Goal: Task Accomplishment & Management: Manage account settings

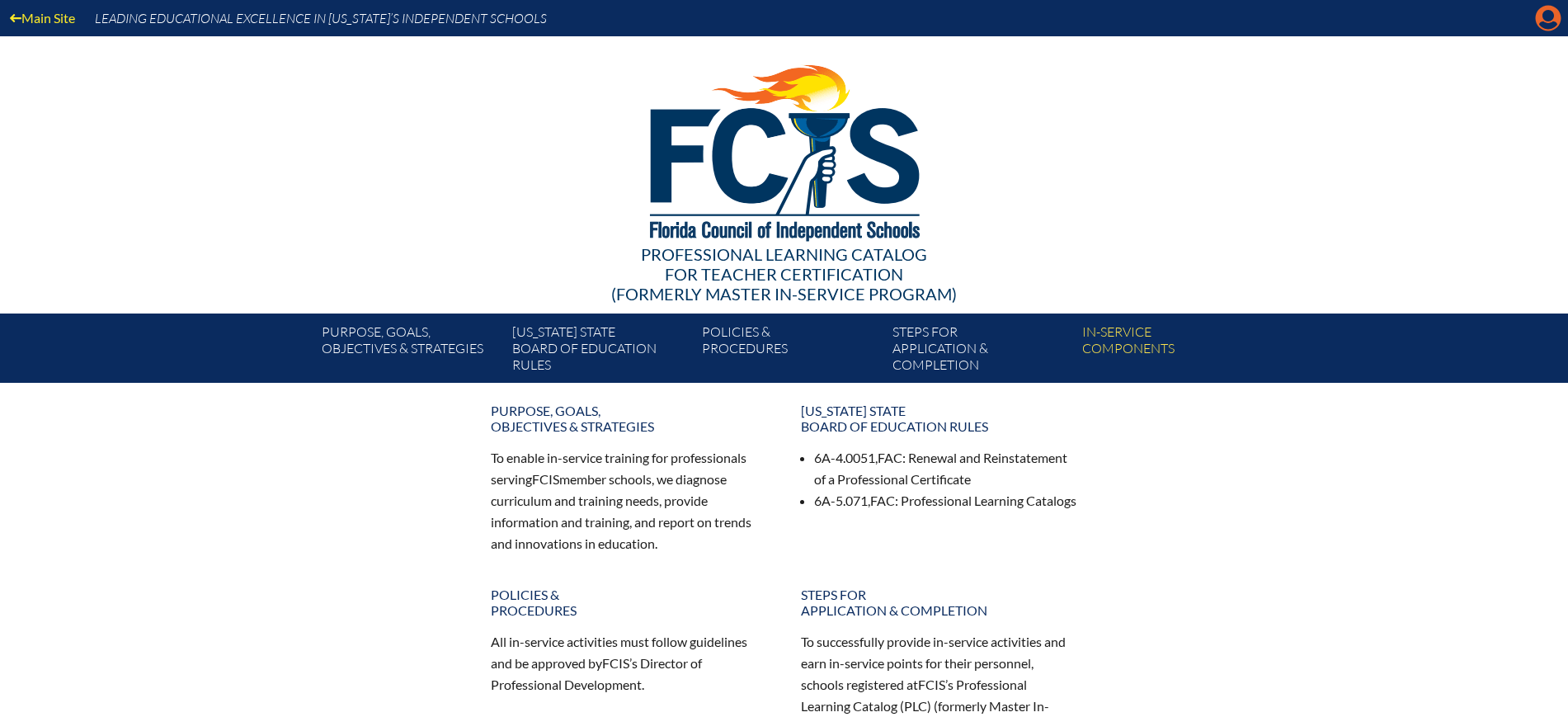
click at [1547, 16] on icon "Manage account" at bounding box center [1549, 18] width 27 height 27
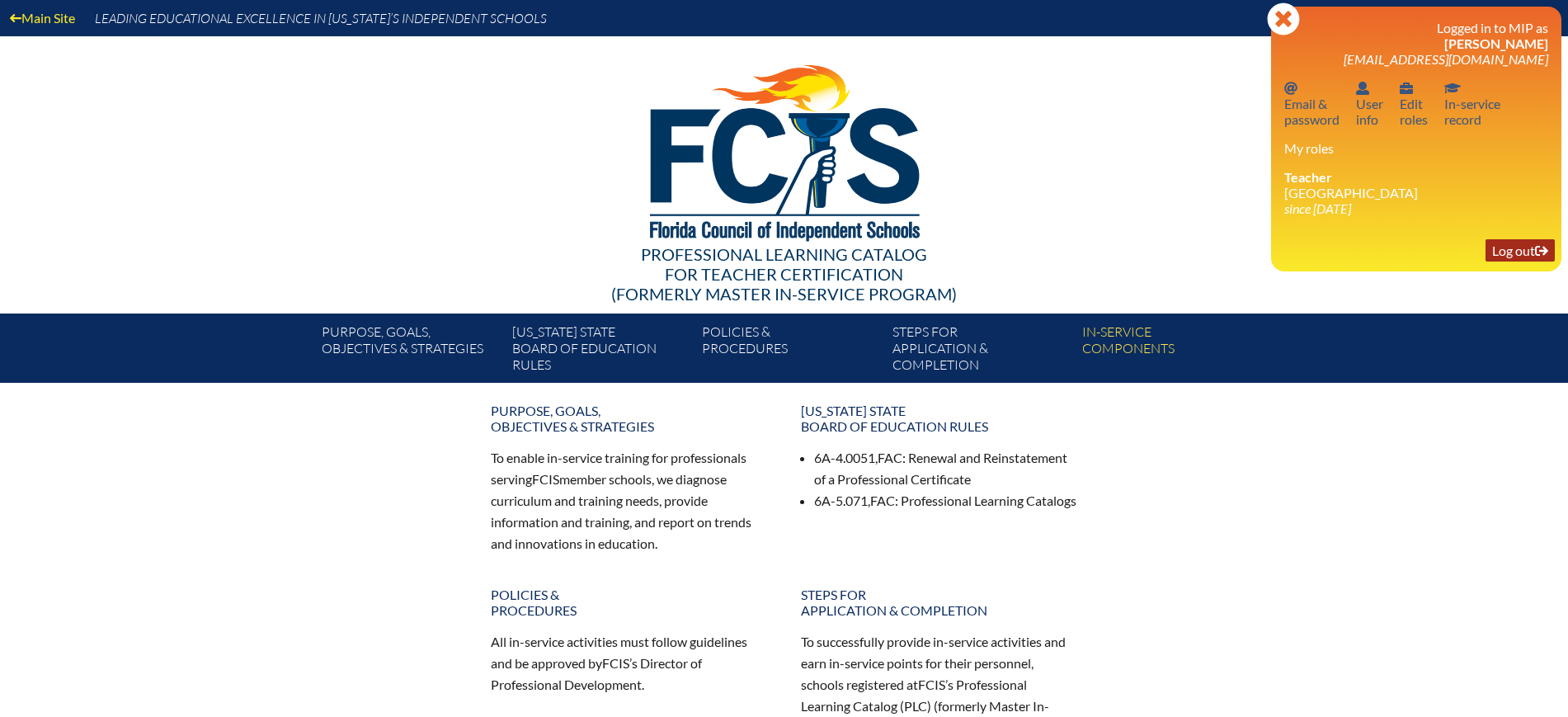
click at [1512, 249] on link "Log out Log out" at bounding box center [1520, 251] width 69 height 22
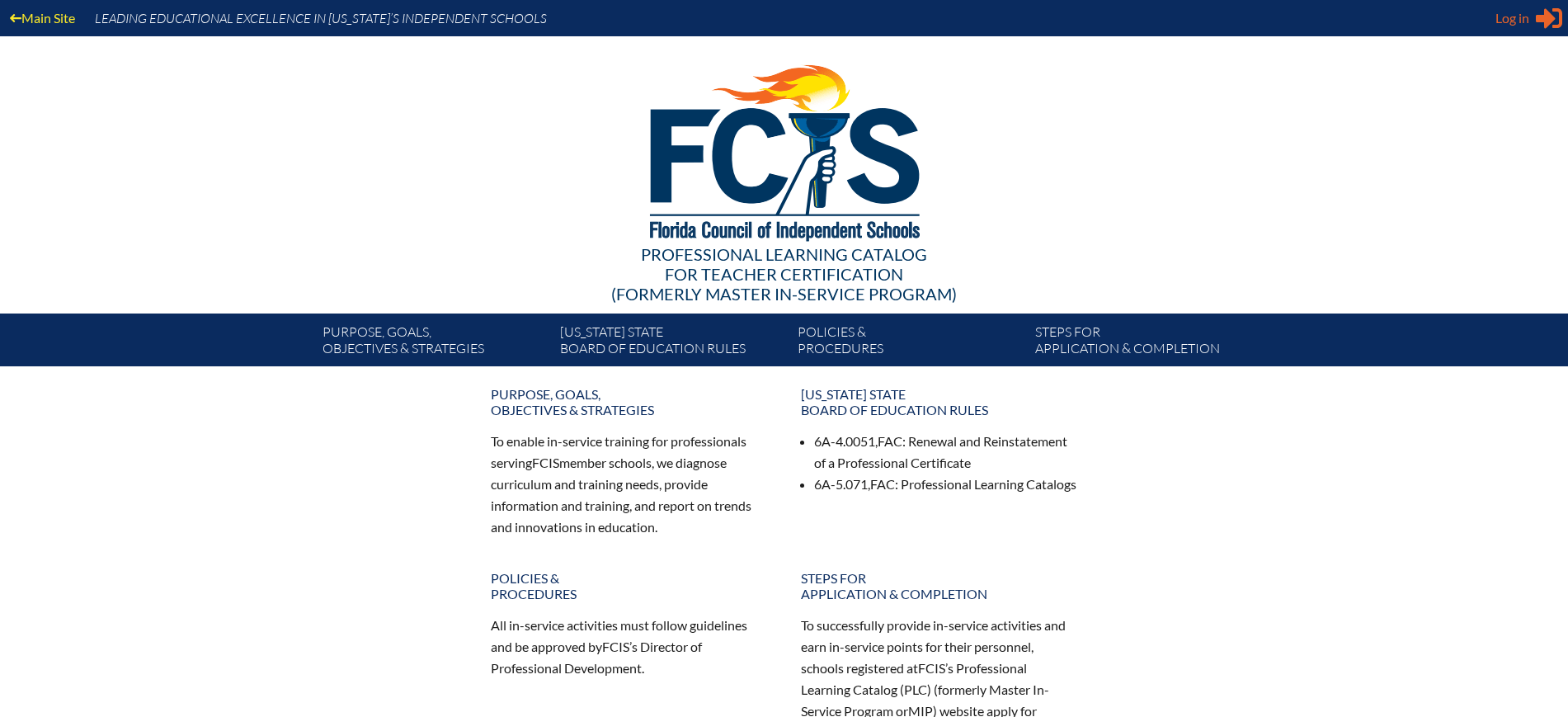
type input "kdanger@fcis.org"
click at [1515, 19] on span "Log in" at bounding box center [1512, 18] width 34 height 19
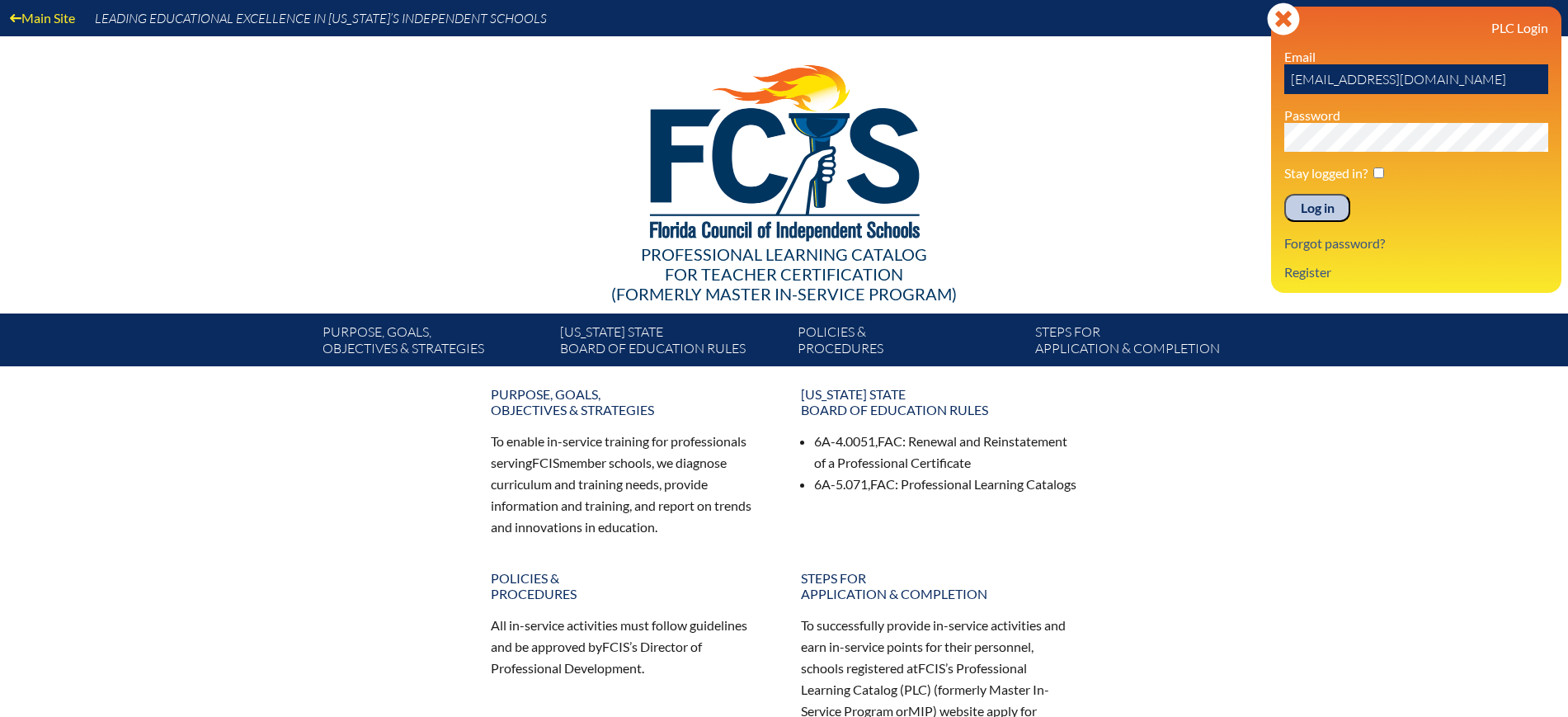
click at [1307, 206] on input "Log in" at bounding box center [1316, 208] width 66 height 28
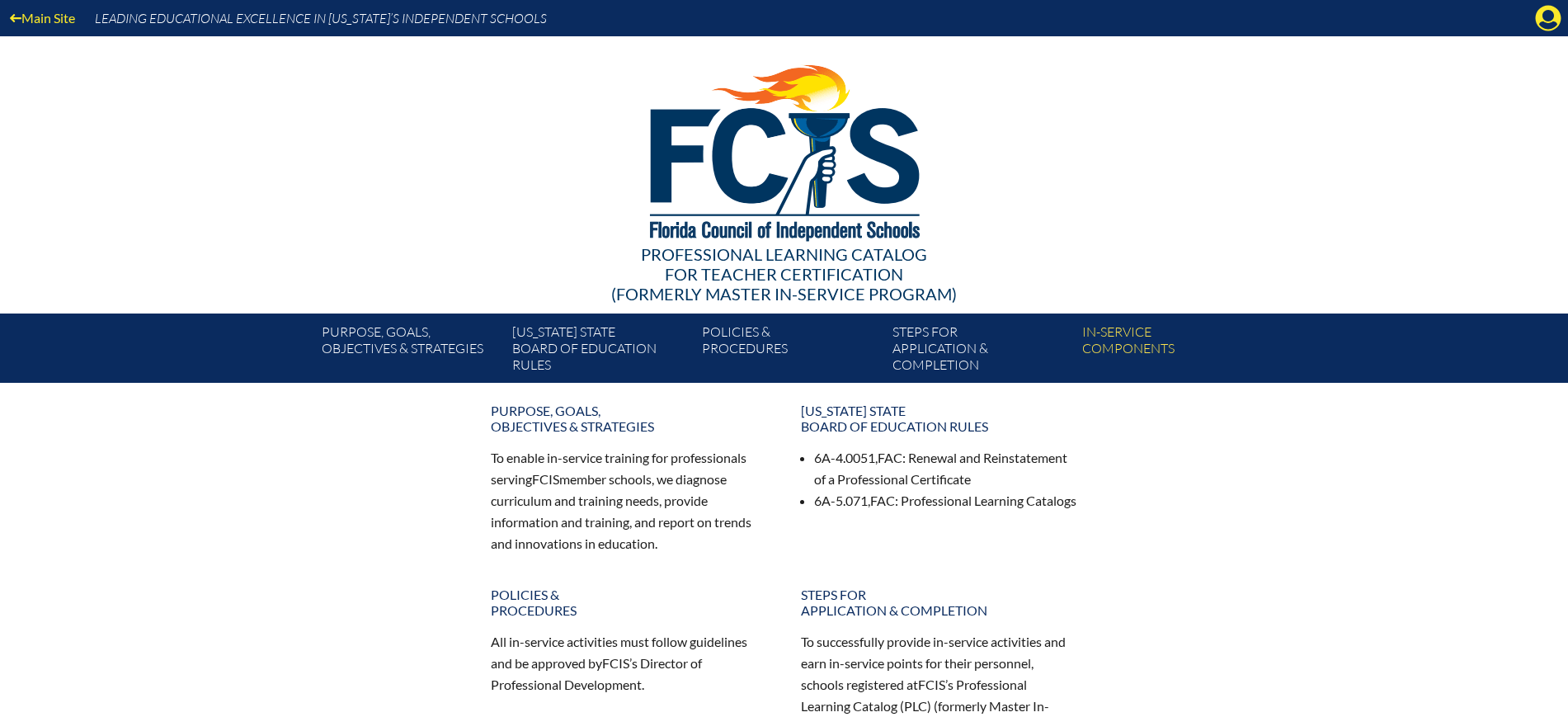
click at [1543, 32] on div "Main Site Leading Educational Excellence in Florida’s Independent Schools" at bounding box center [784, 18] width 1568 height 36
click at [1536, 19] on icon at bounding box center [1549, 19] width 26 height 26
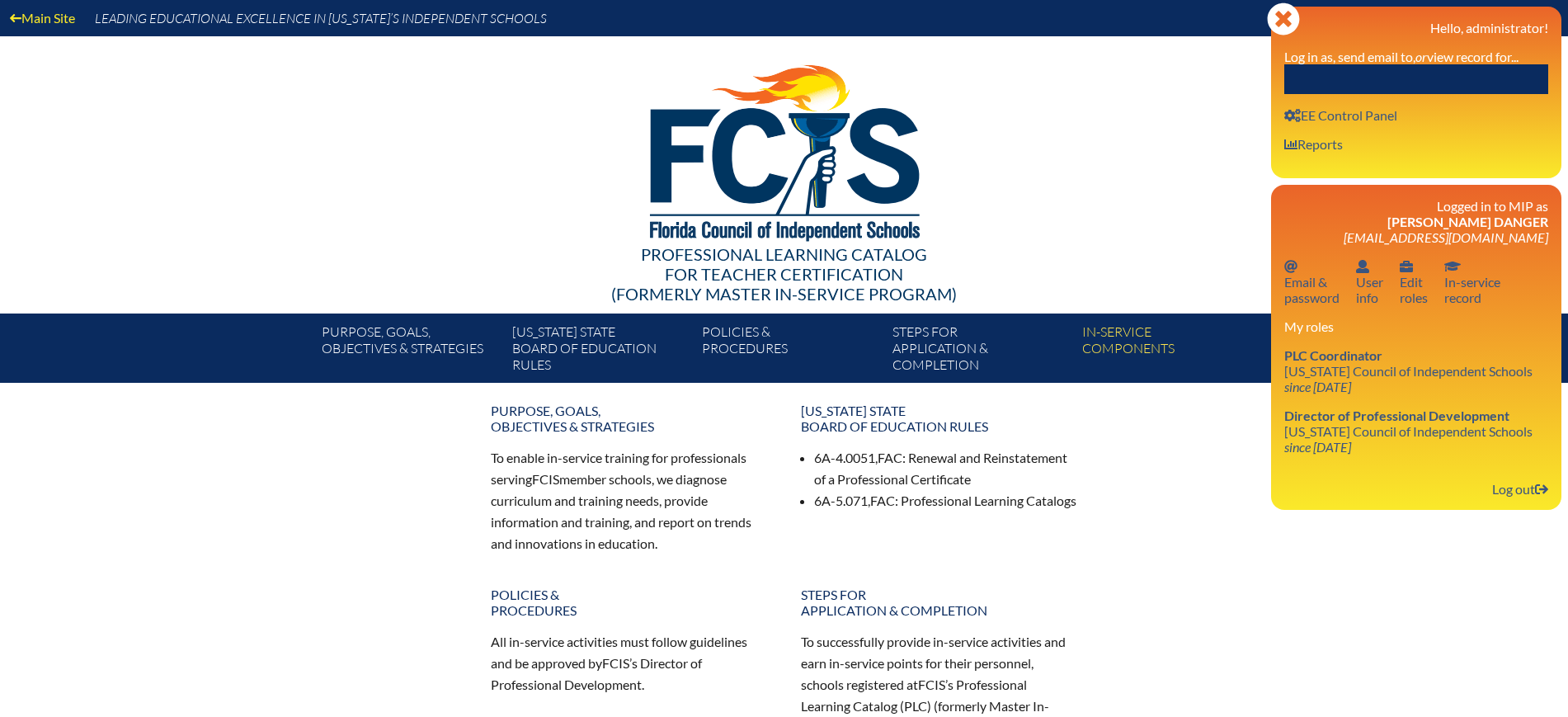
click at [1472, 70] on input "text" at bounding box center [1415, 80] width 264 height 30
paste input "Caitlin Farnsworth"
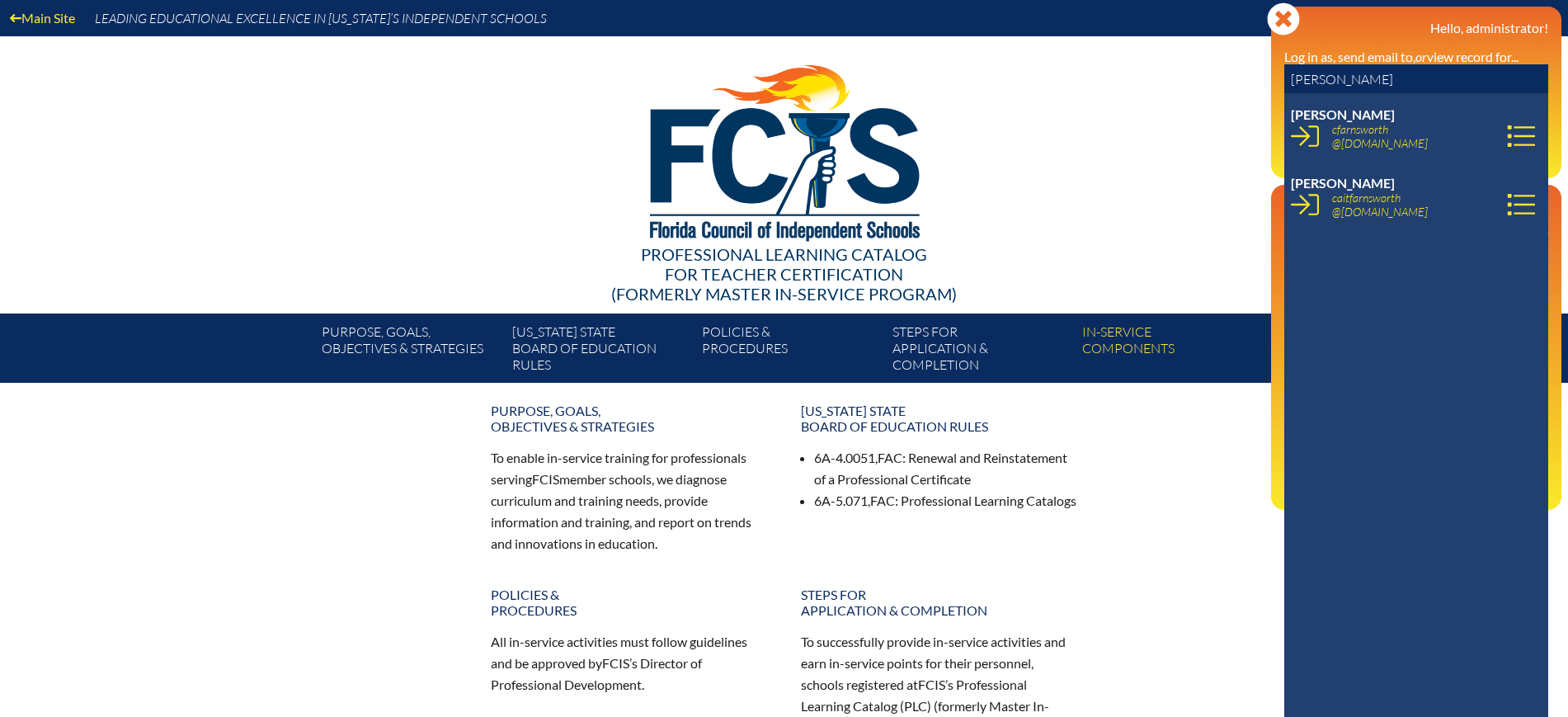
type input "Caitlin Farnsworth"
click at [1508, 205] on icon at bounding box center [1521, 204] width 28 height 28
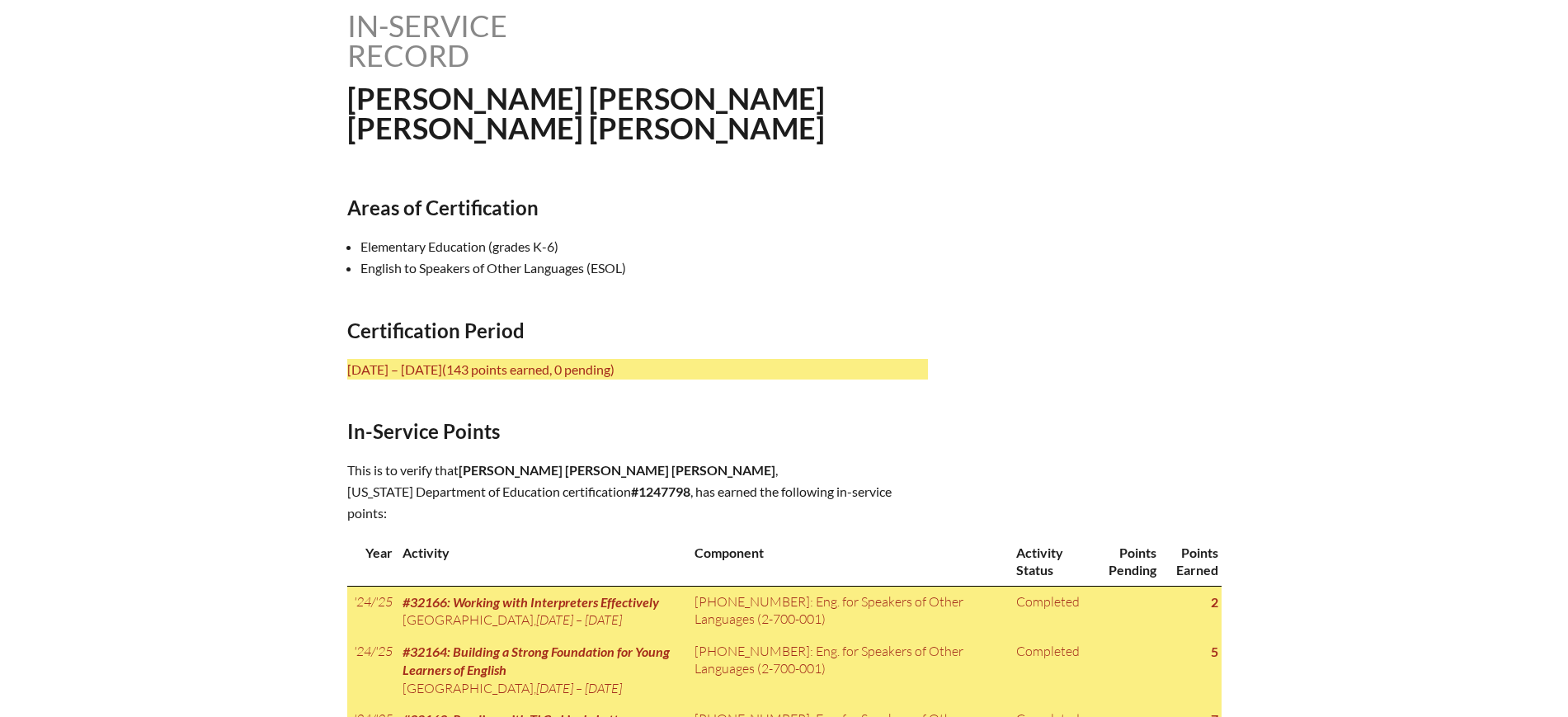
scroll to position [413, 0]
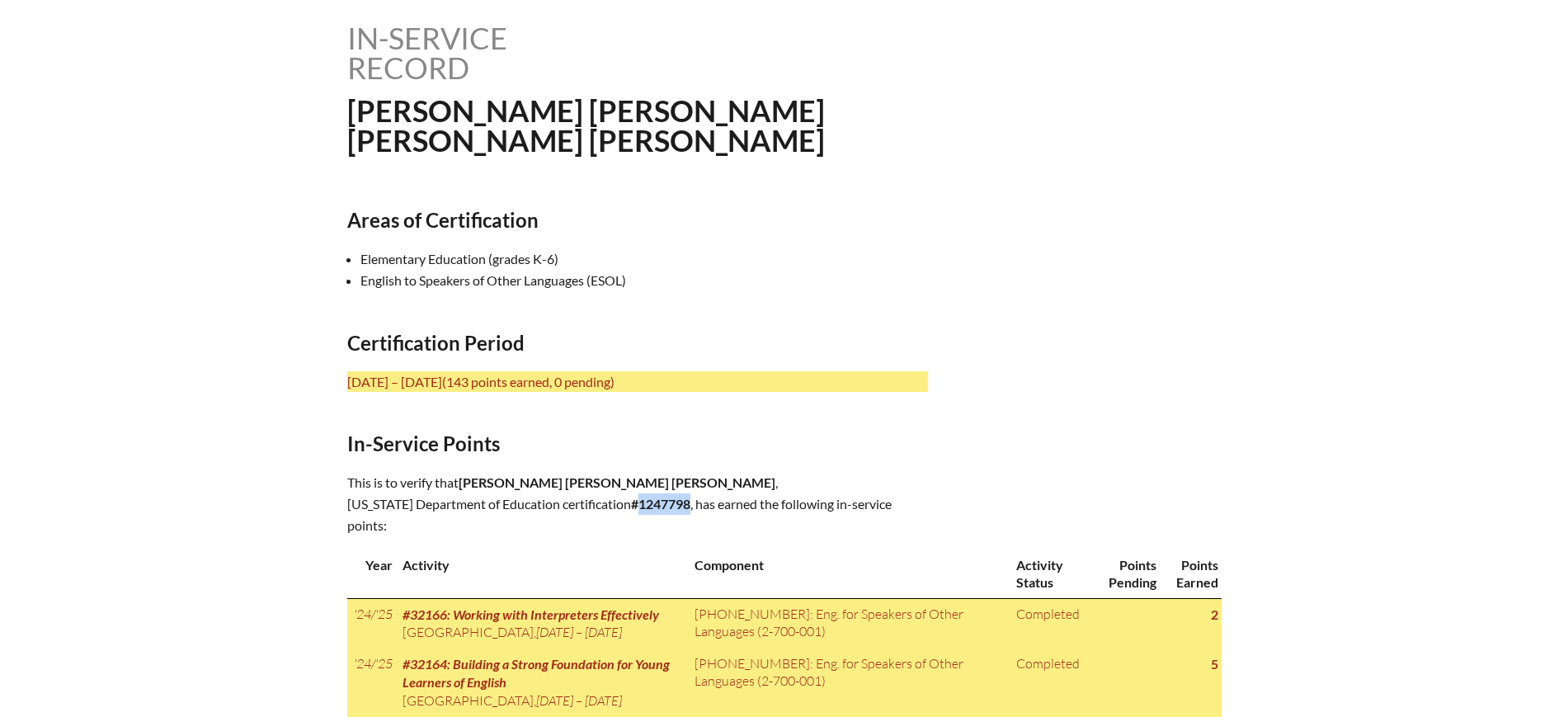
drag, startPoint x: 673, startPoint y: 496, endPoint x: 619, endPoint y: 497, distance: 54.0
click at [619, 497] on p "This is to verify that [PERSON_NAME] [PERSON_NAME] [PERSON_NAME] , [US_STATE] D…" at bounding box center [637, 504] width 581 height 65
copy b "1247798"
drag, startPoint x: 674, startPoint y: 493, endPoint x: 622, endPoint y: 507, distance: 53.9
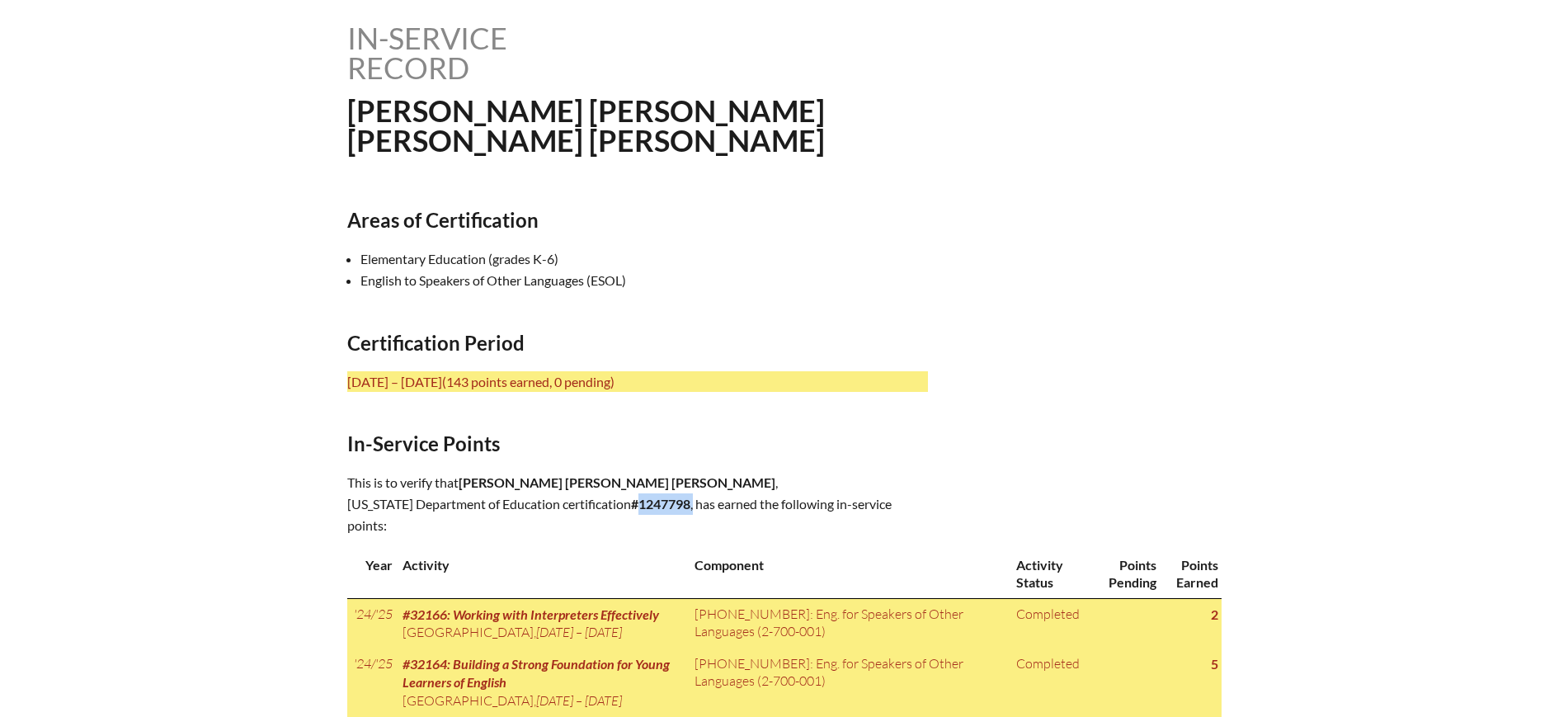
click at [622, 507] on p "This is to verify that [PERSON_NAME] [PERSON_NAME] [PERSON_NAME] , [US_STATE] D…" at bounding box center [637, 504] width 581 height 65
copy p "1247798 ,"
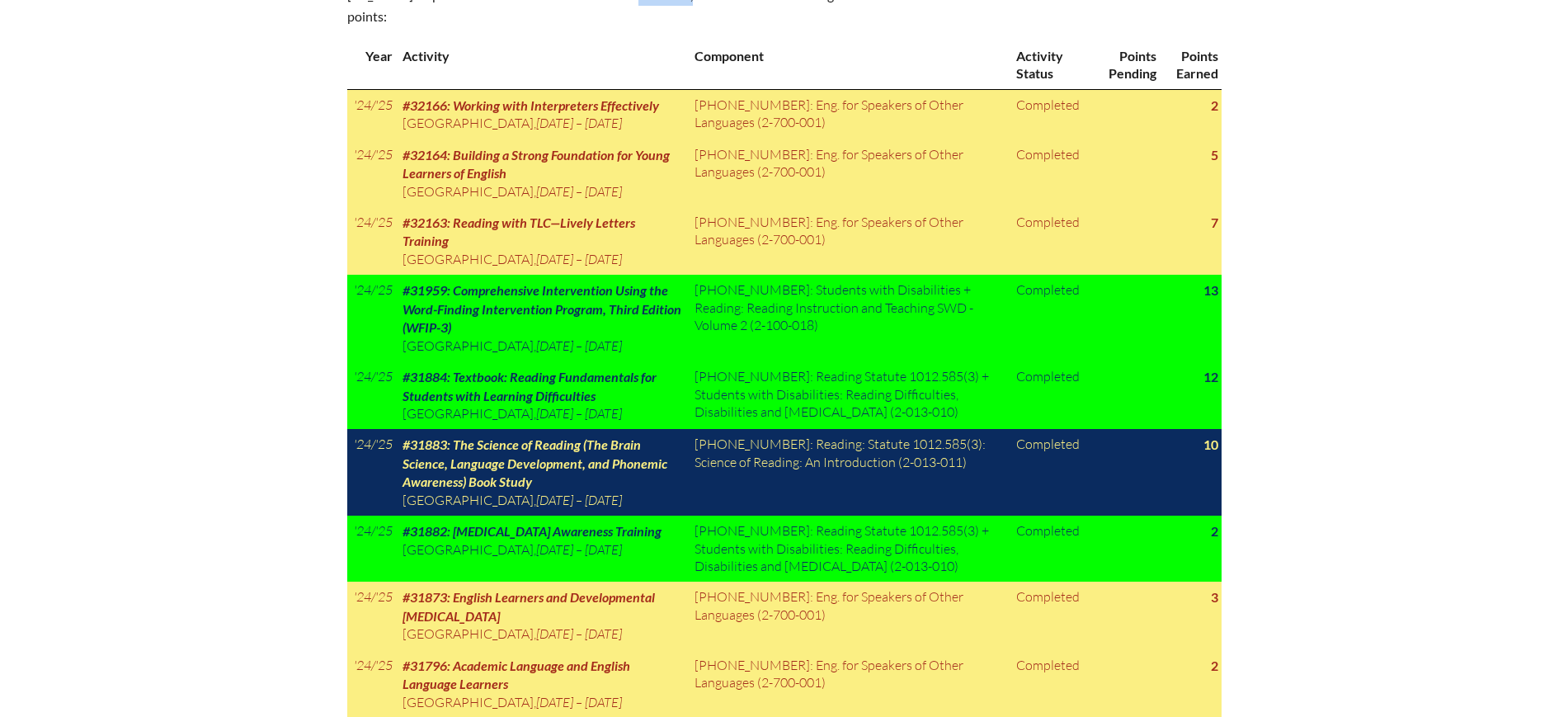
scroll to position [1134, 0]
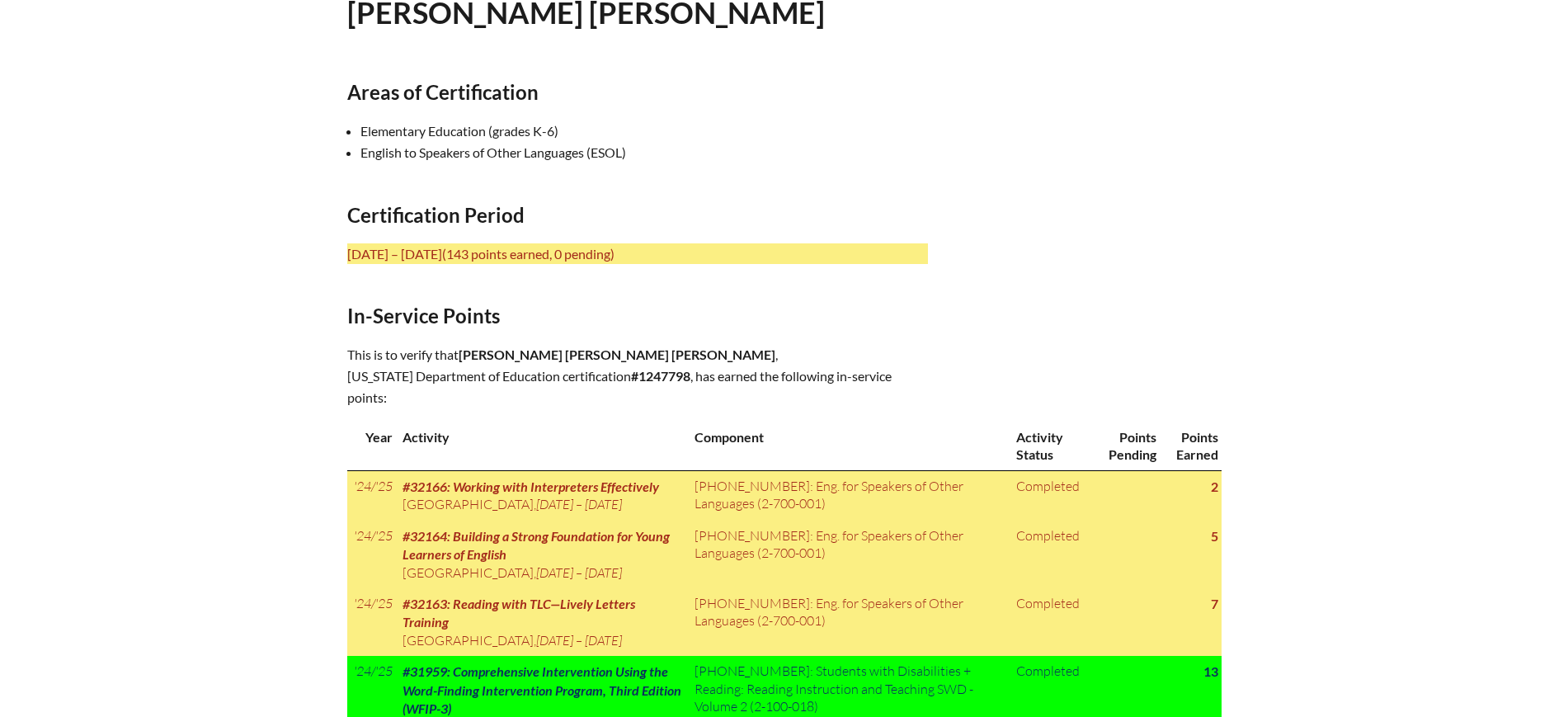
scroll to position [309, 0]
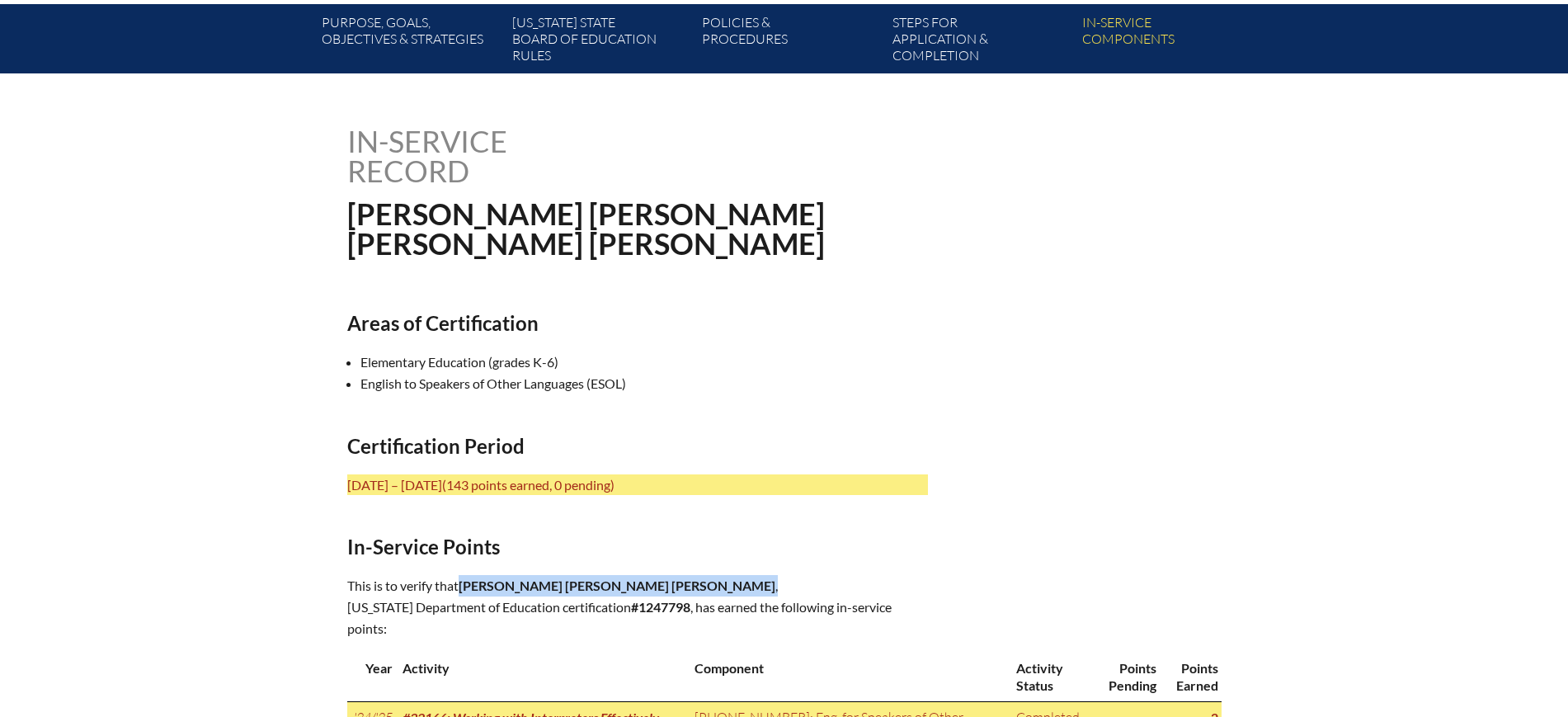
drag, startPoint x: 765, startPoint y: 579, endPoint x: 463, endPoint y: 592, distance: 302.3
click at [463, 592] on p "This is to verify that Caitlin Elizabeth Rose Farnsworth Shinn , Florida Depart…" at bounding box center [637, 608] width 581 height 65
copy p "Caitlin Elizabeth Rose Farnsworth Shinn ,"
drag, startPoint x: 672, startPoint y: 606, endPoint x: 621, endPoint y: 605, distance: 51.0
click at [631, 605] on b "#1247798" at bounding box center [661, 606] width 59 height 16
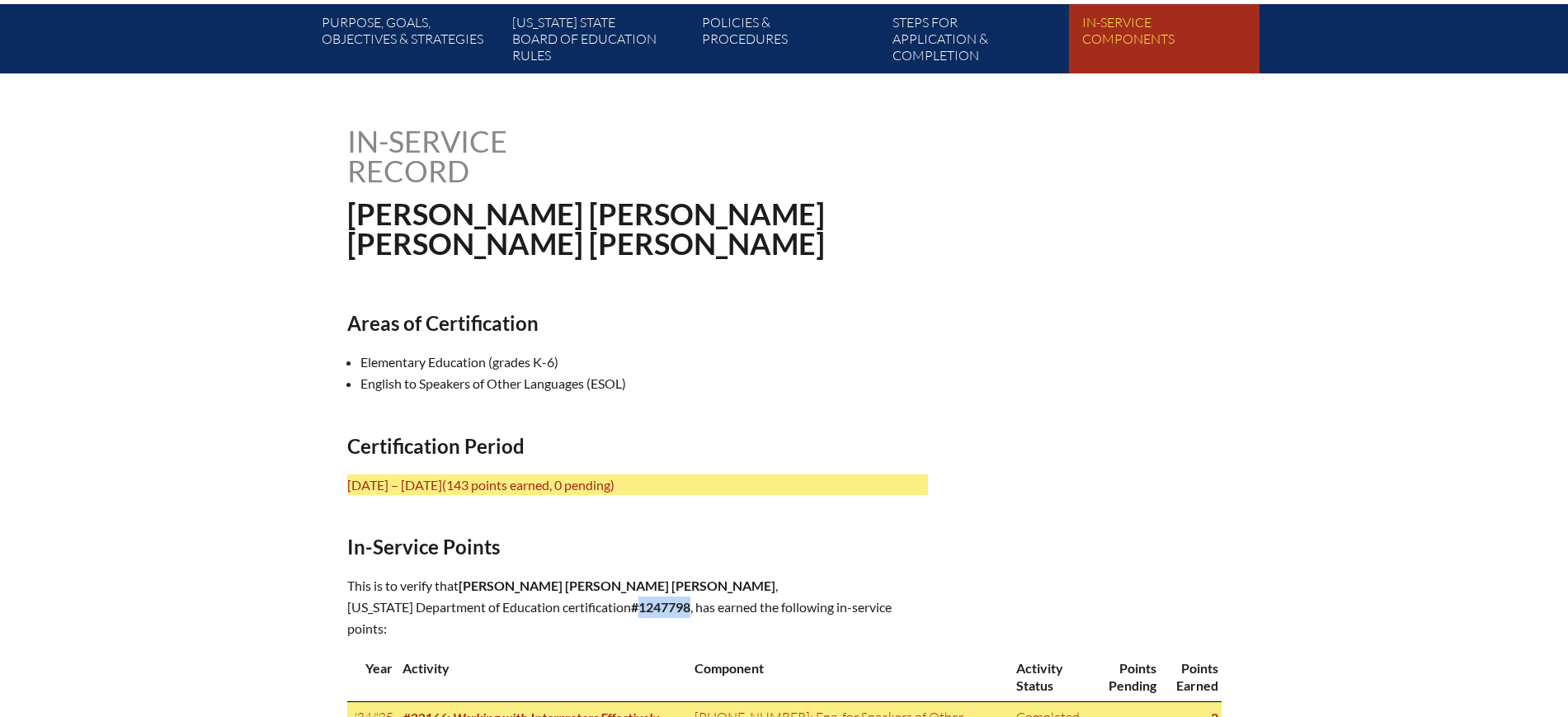
copy b "1247798"
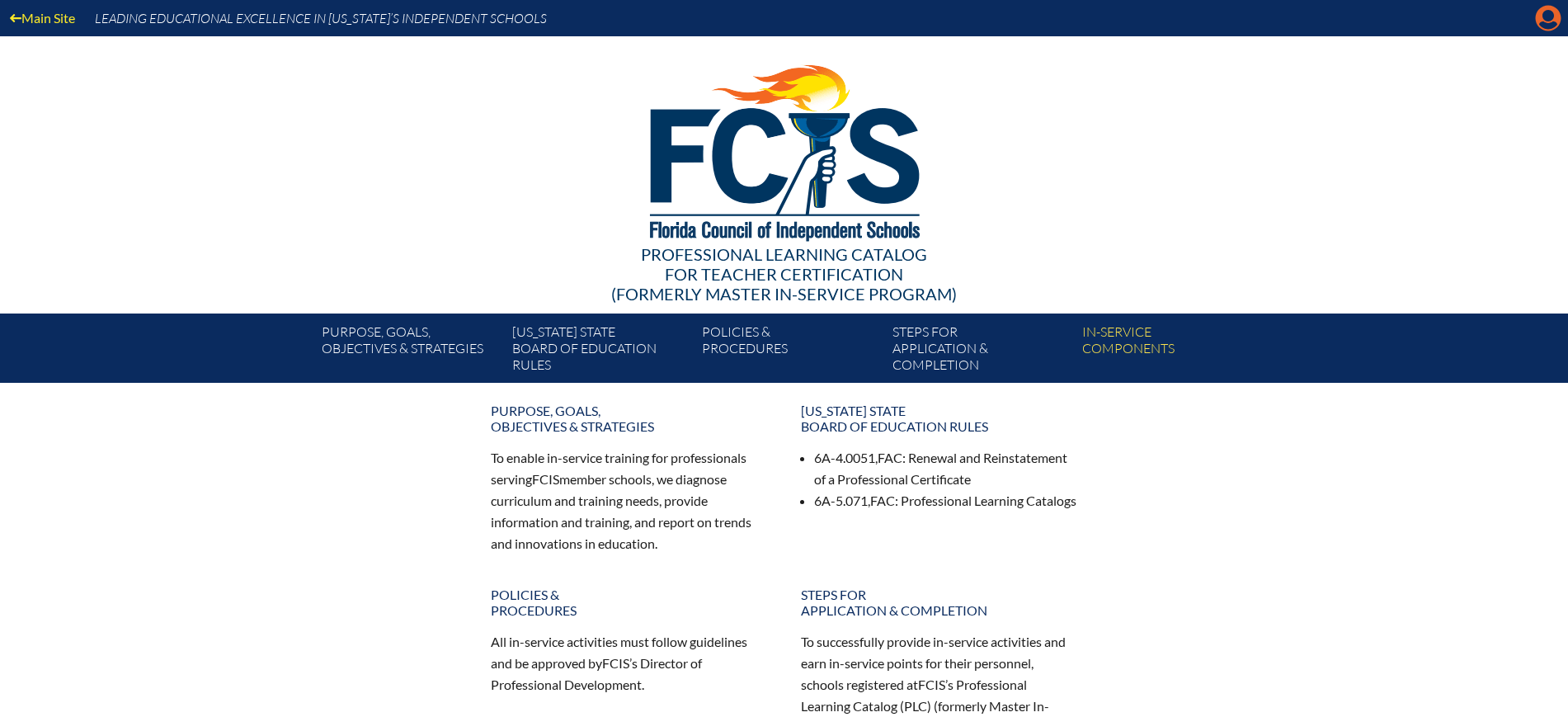
drag, startPoint x: 1547, startPoint y: 21, endPoint x: 1537, endPoint y: 25, distance: 10.8
click at [1544, 21] on icon "Manage Account" at bounding box center [1549, 18] width 27 height 27
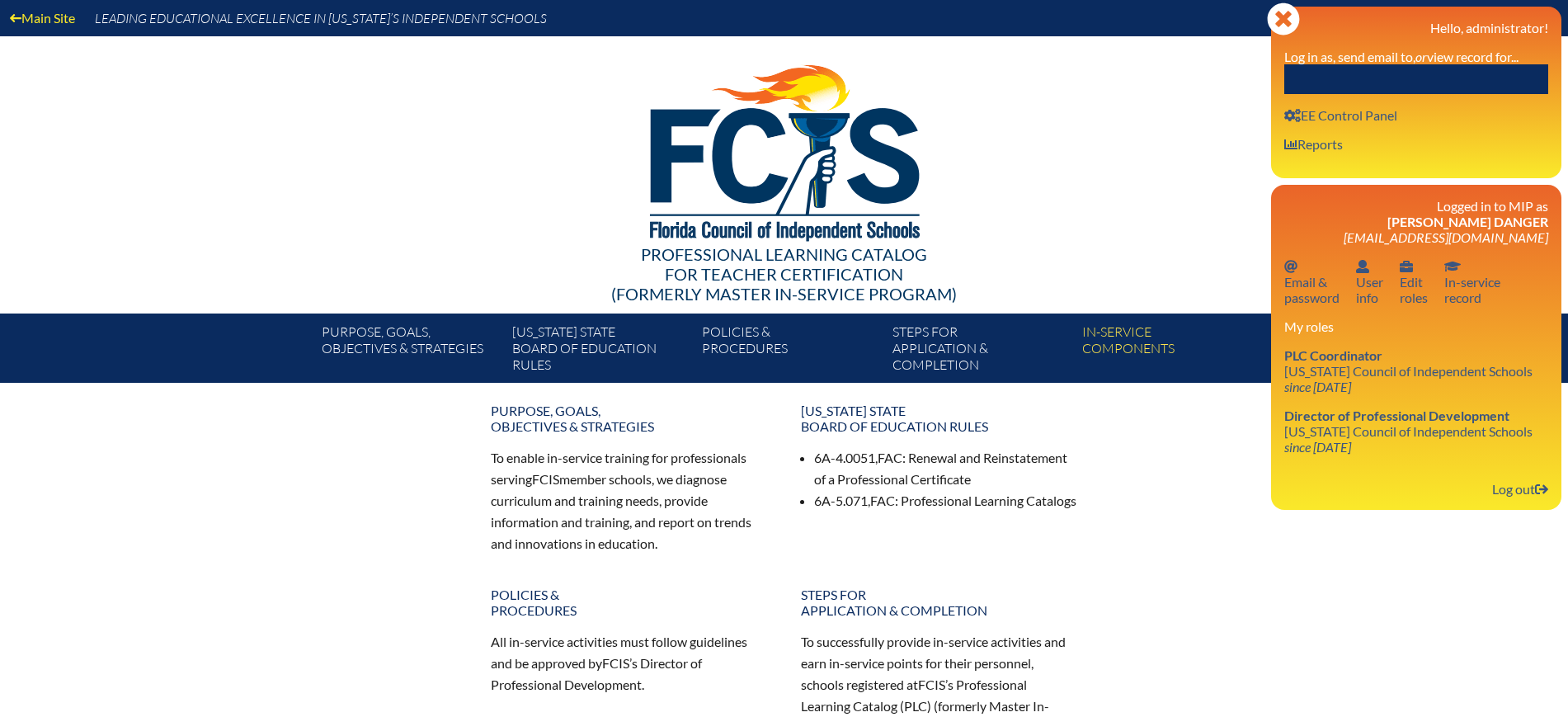
click at [1488, 89] on input "text" at bounding box center [1415, 80] width 264 height 30
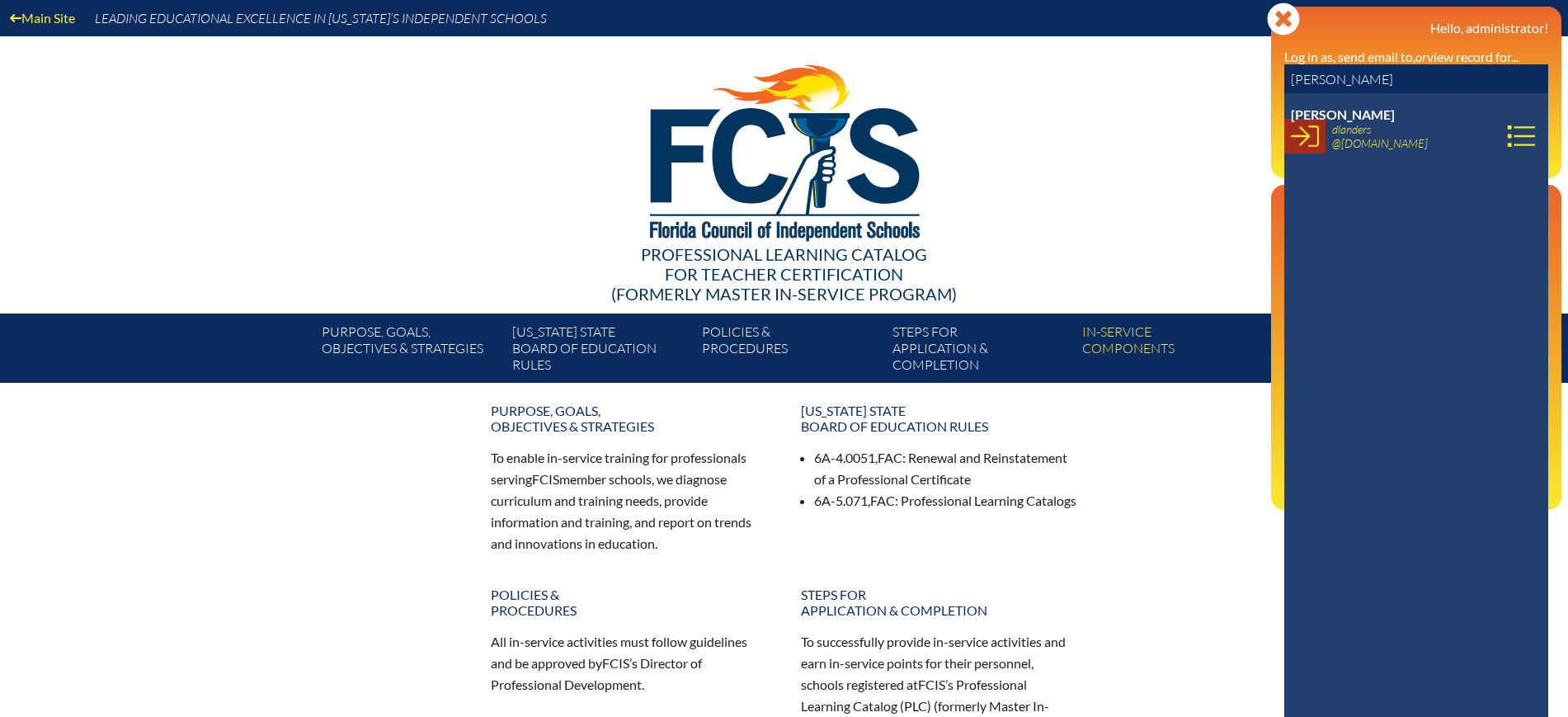
type input "[PERSON_NAME]"
click at [1296, 143] on icon at bounding box center [1305, 136] width 28 height 28
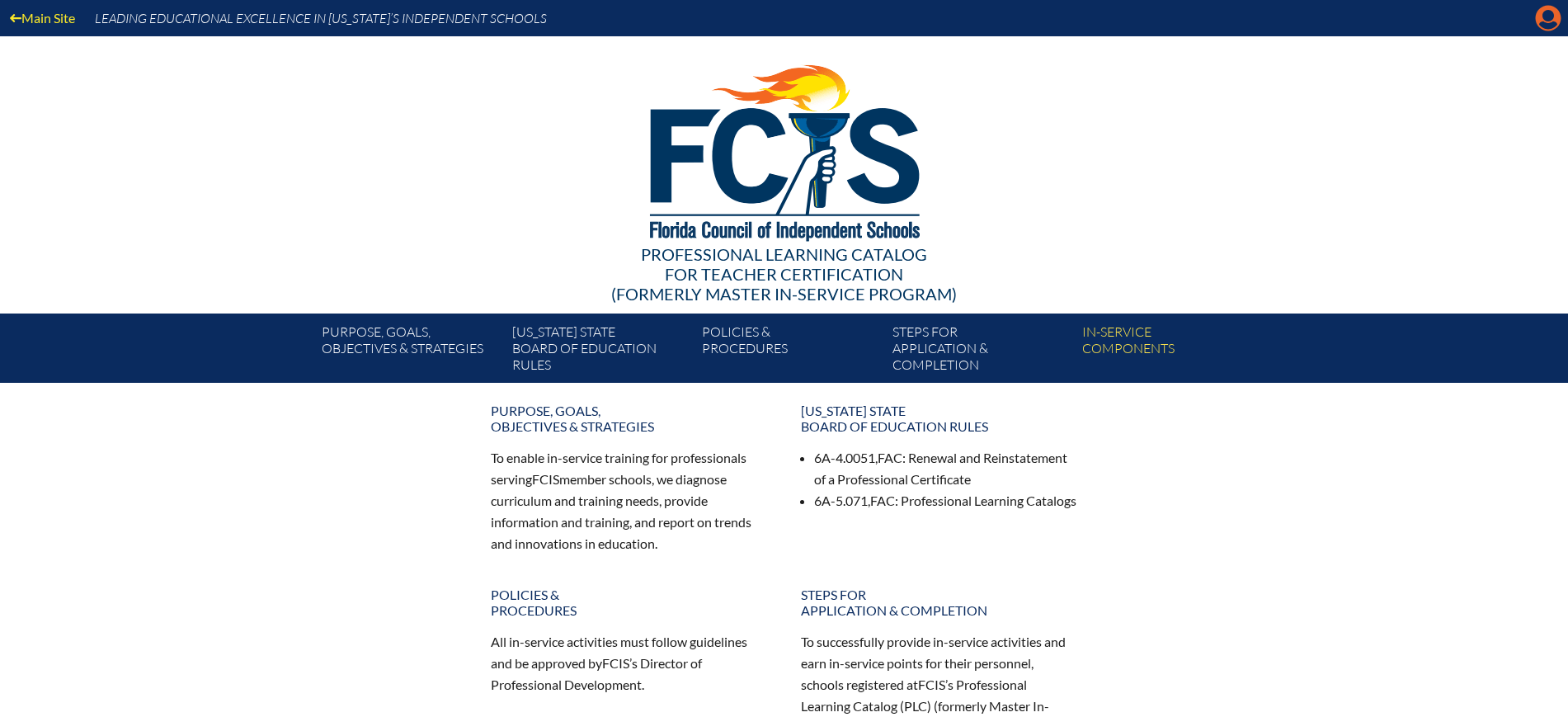
click at [1536, 10] on icon "Manage account" at bounding box center [1549, 18] width 27 height 27
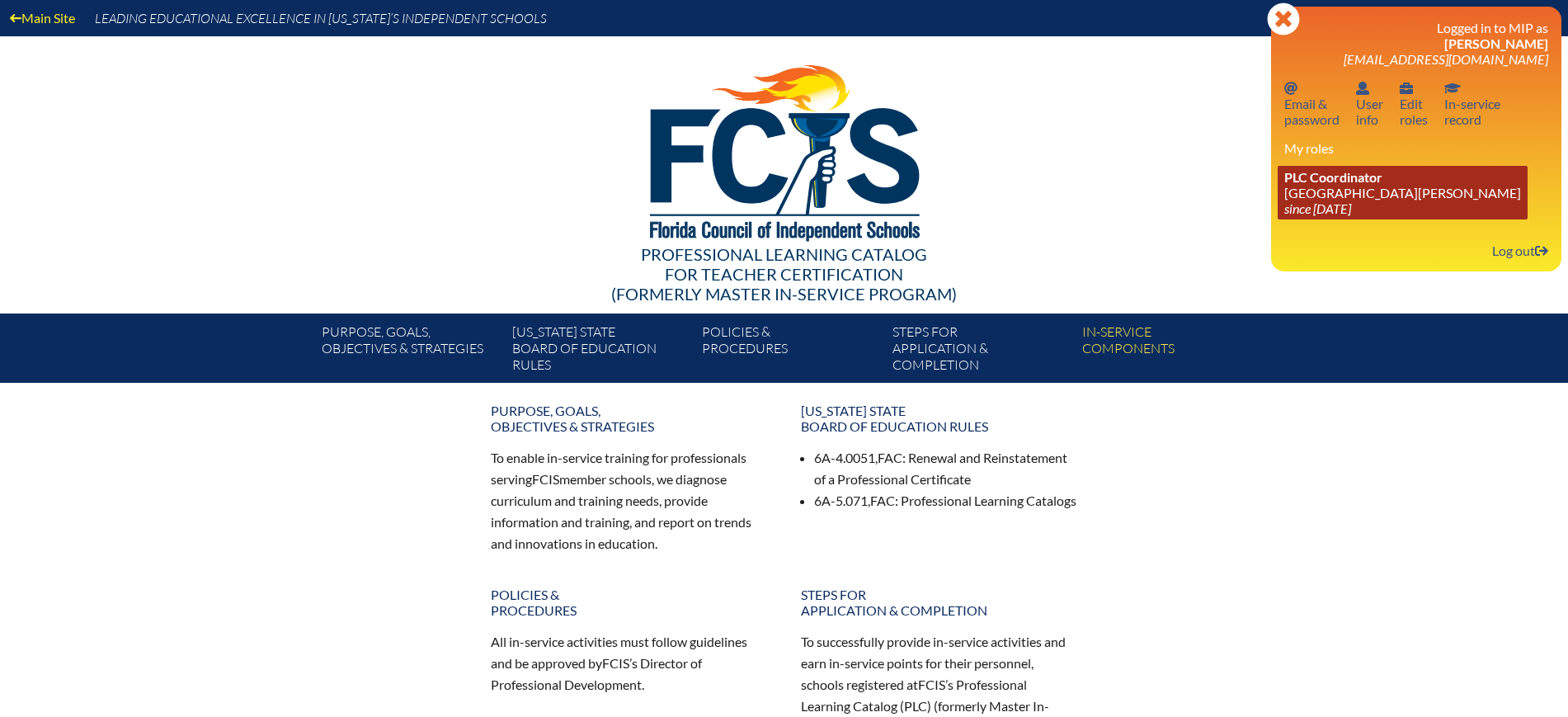
click at [1336, 182] on span "PLC Coordinator" at bounding box center [1333, 177] width 98 height 16
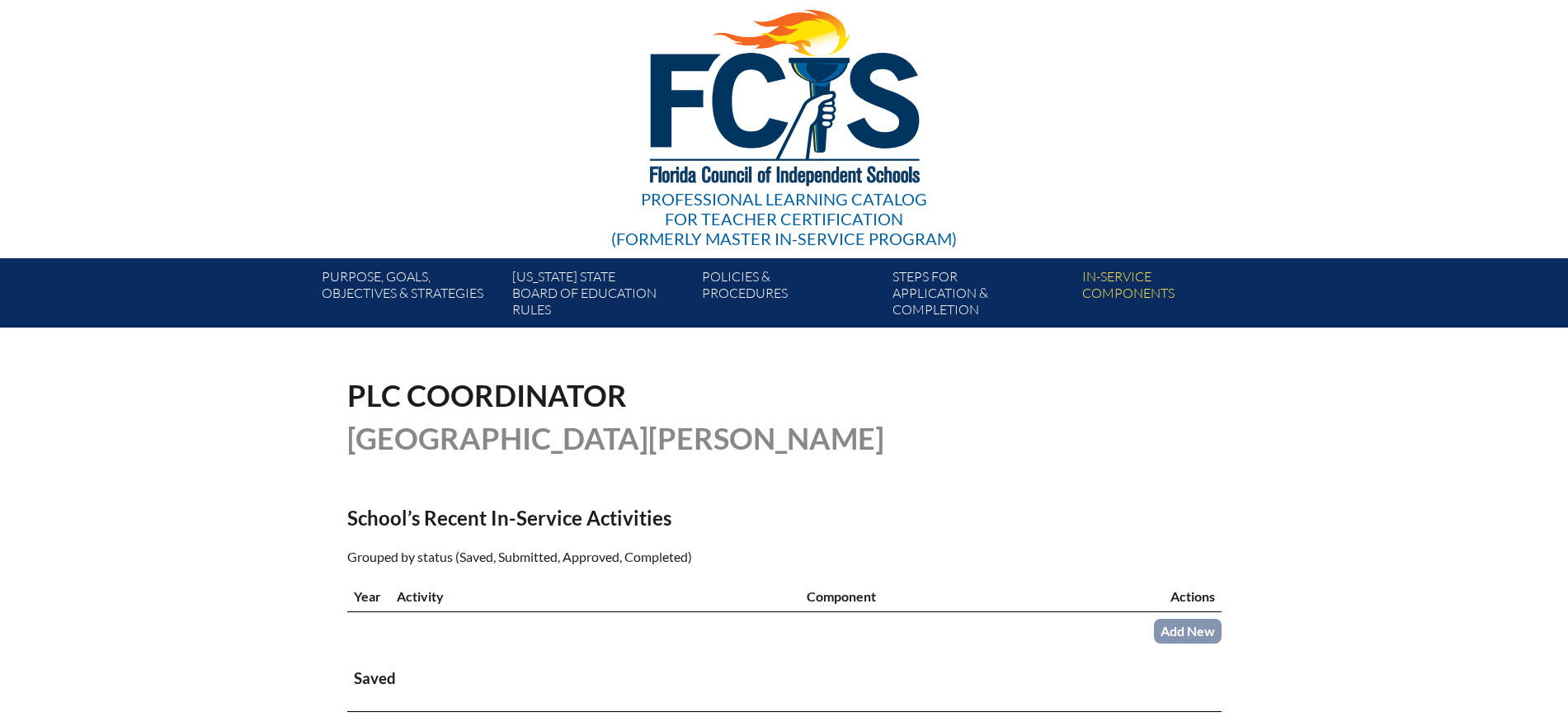
scroll to position [413, 0]
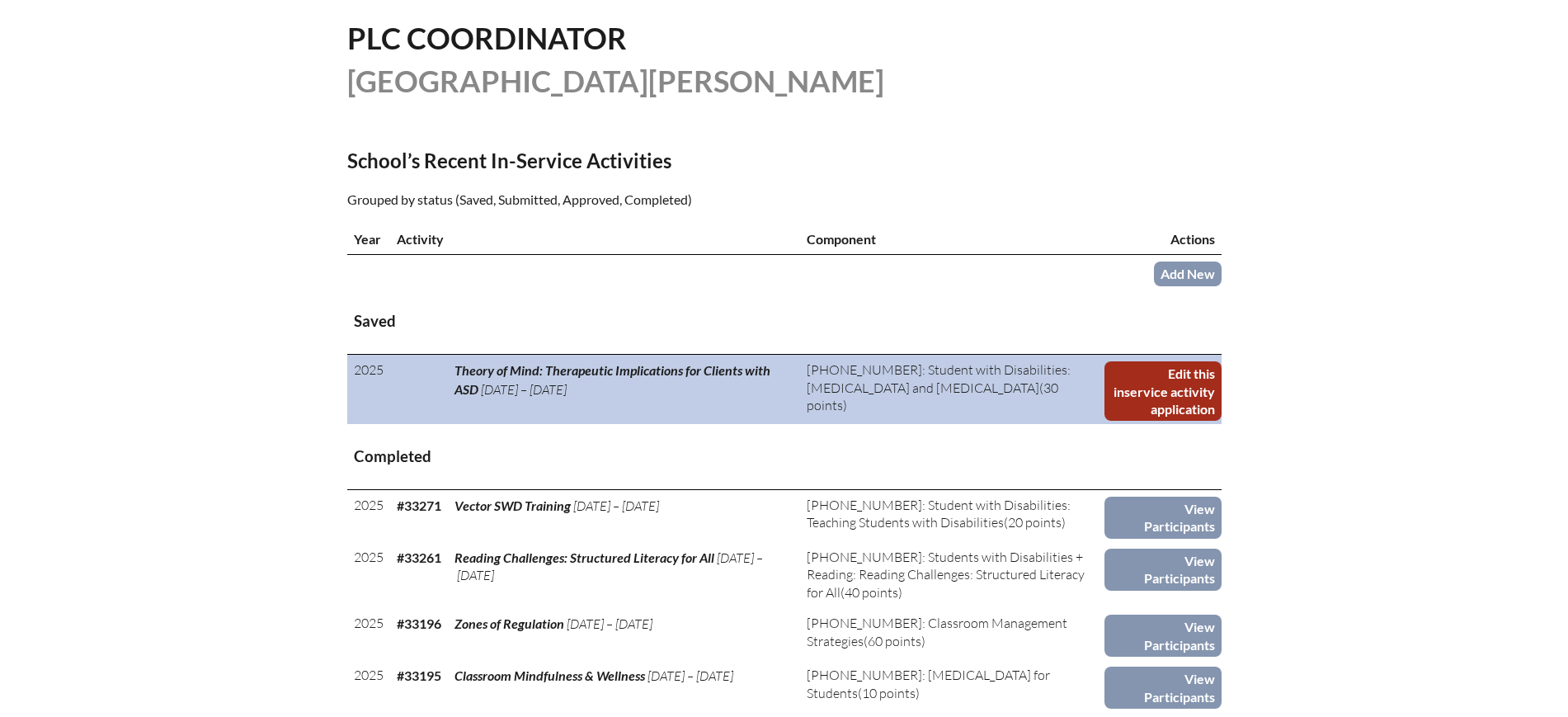
click at [1181, 399] on link "Edit this inservice activity application" at bounding box center [1163, 391] width 117 height 59
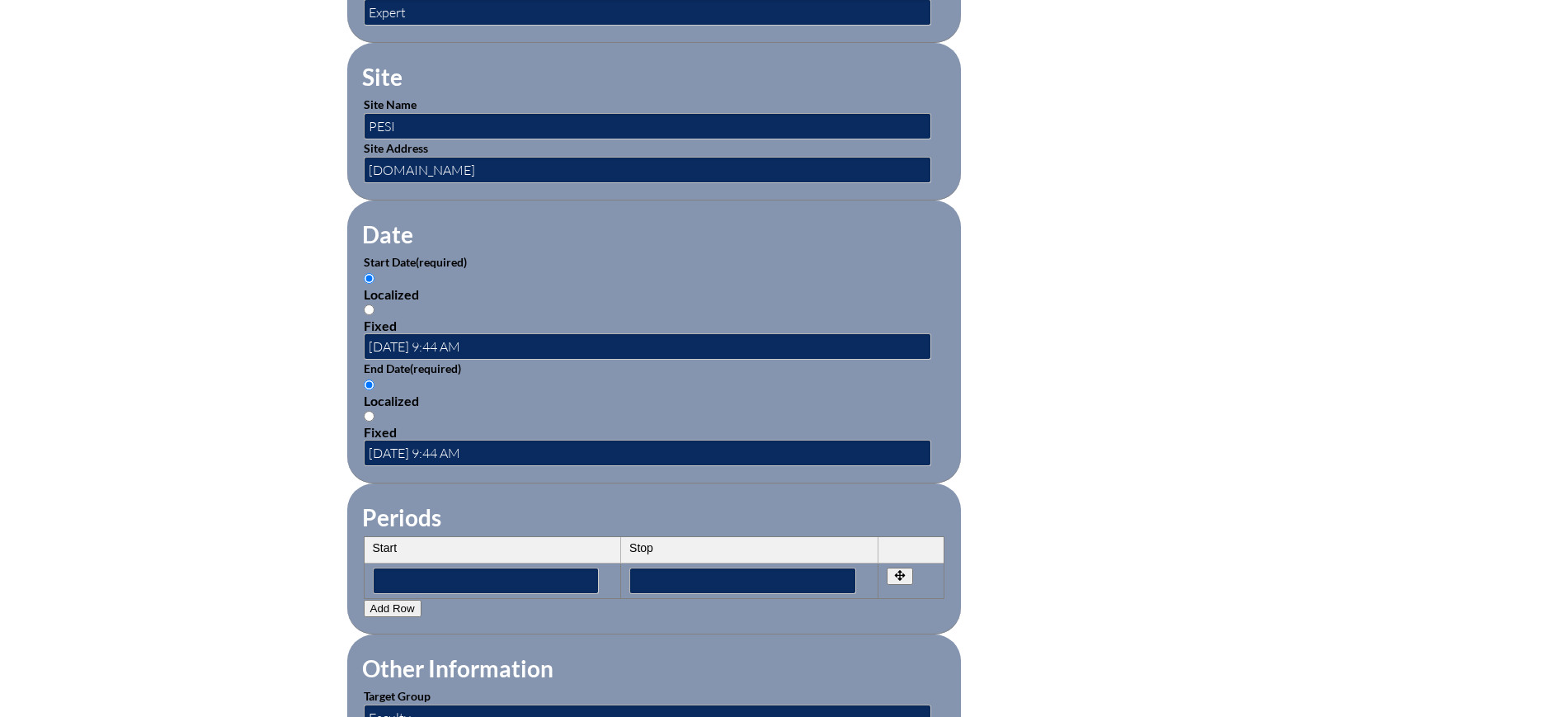
scroll to position [928, 0]
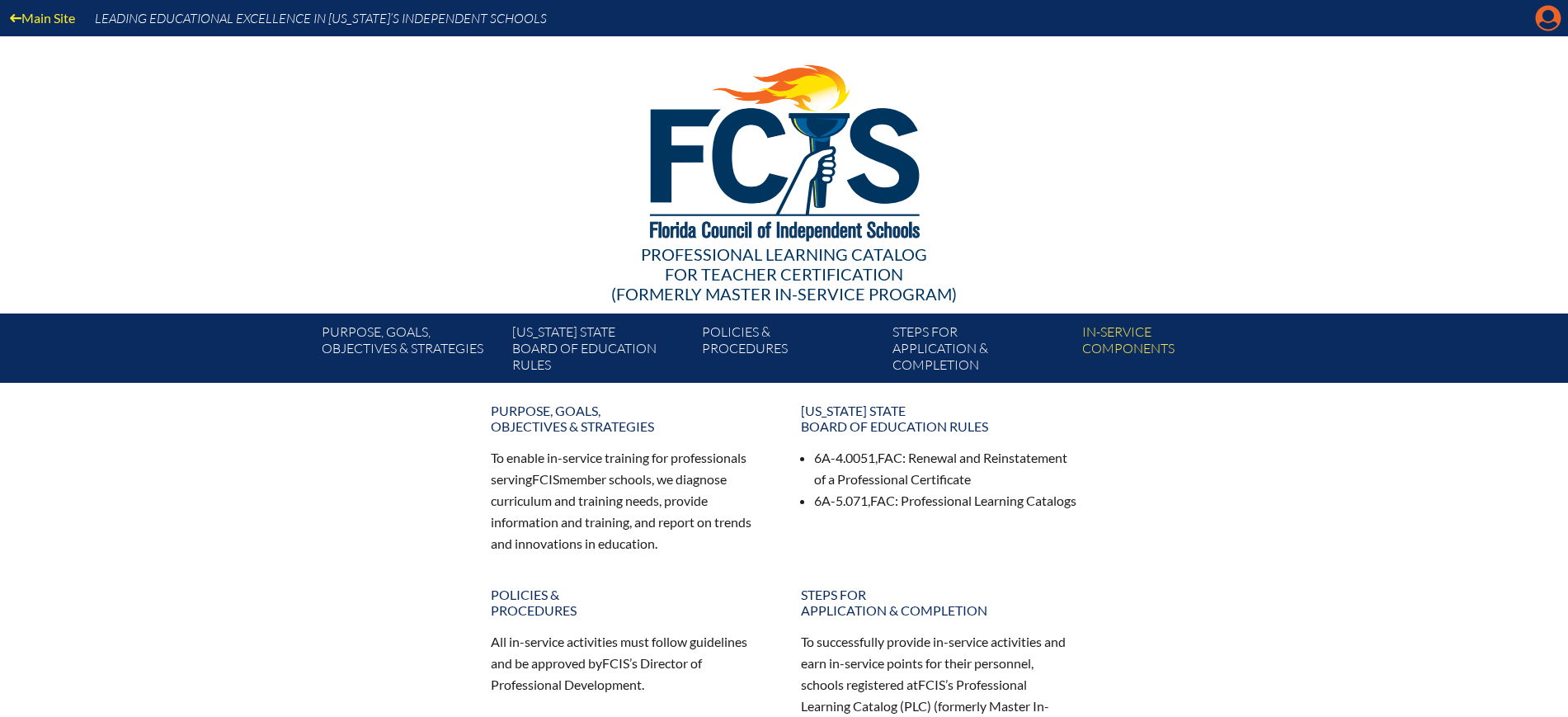
click at [1546, 14] on icon "Manage account" at bounding box center [1549, 18] width 27 height 27
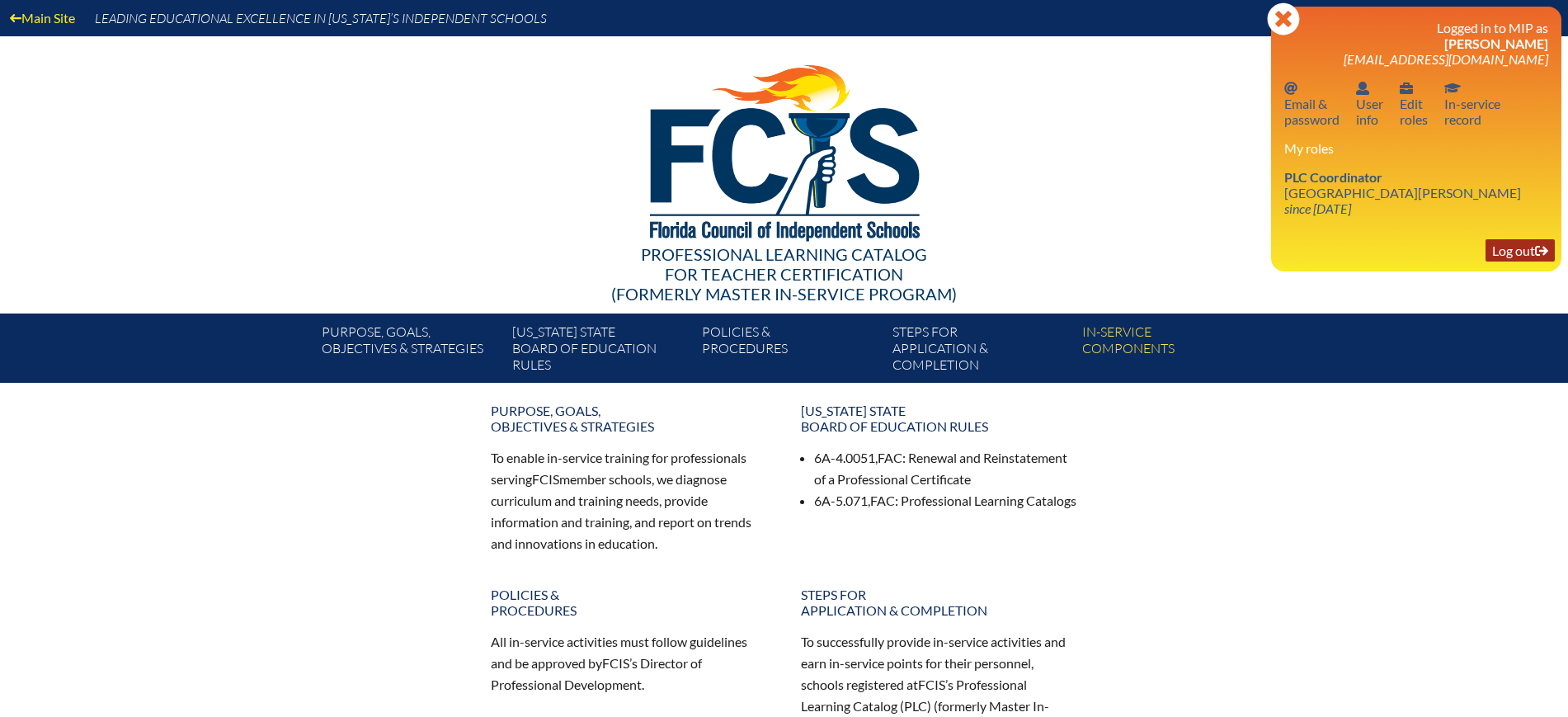
click at [1508, 250] on link "Log out Log out" at bounding box center [1520, 251] width 69 height 22
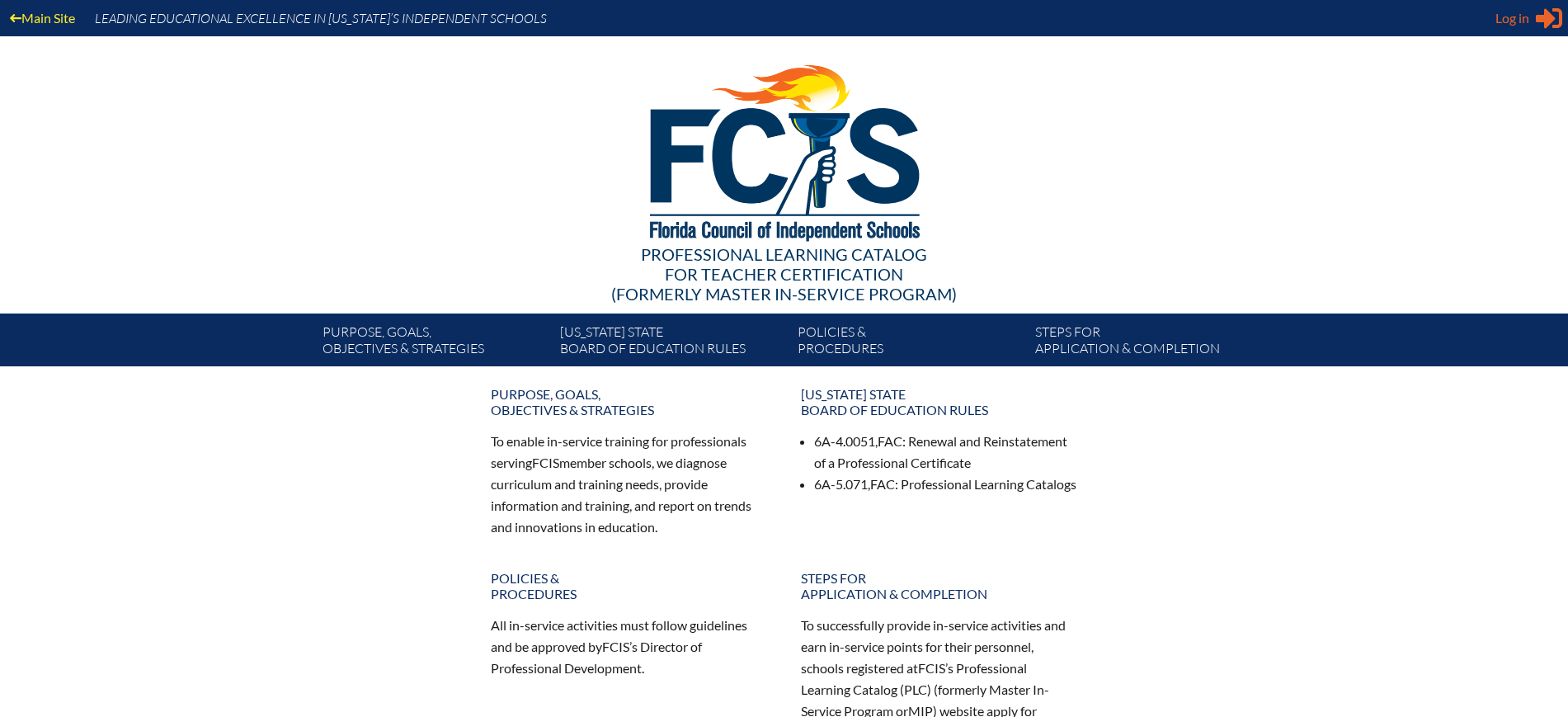
type input "[EMAIL_ADDRESS][DOMAIN_NAME]"
drag, startPoint x: 1512, startPoint y: 20, endPoint x: 1507, endPoint y: 31, distance: 12.1
click at [1512, 19] on span "Log in" at bounding box center [1512, 18] width 34 height 19
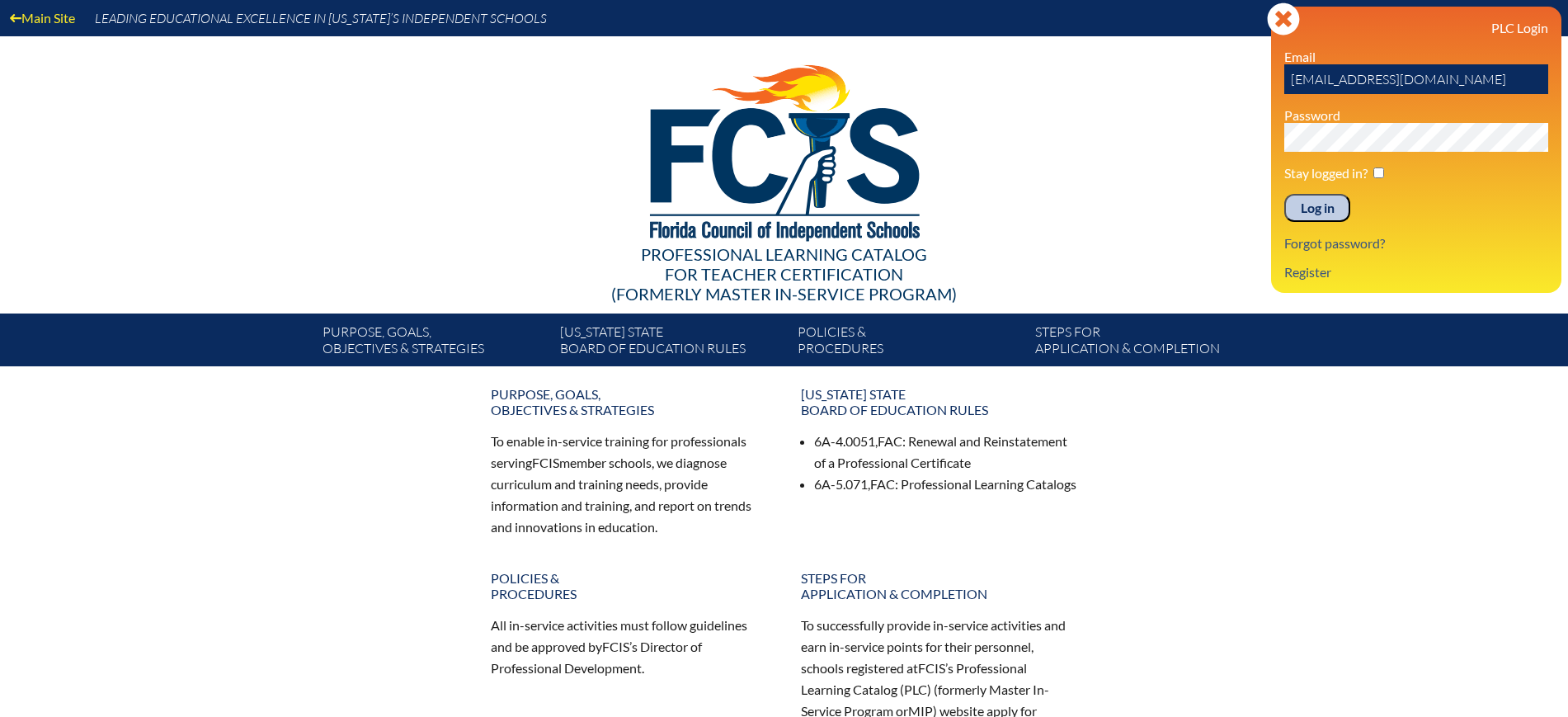
click at [1329, 217] on input "Log in" at bounding box center [1316, 208] width 66 height 28
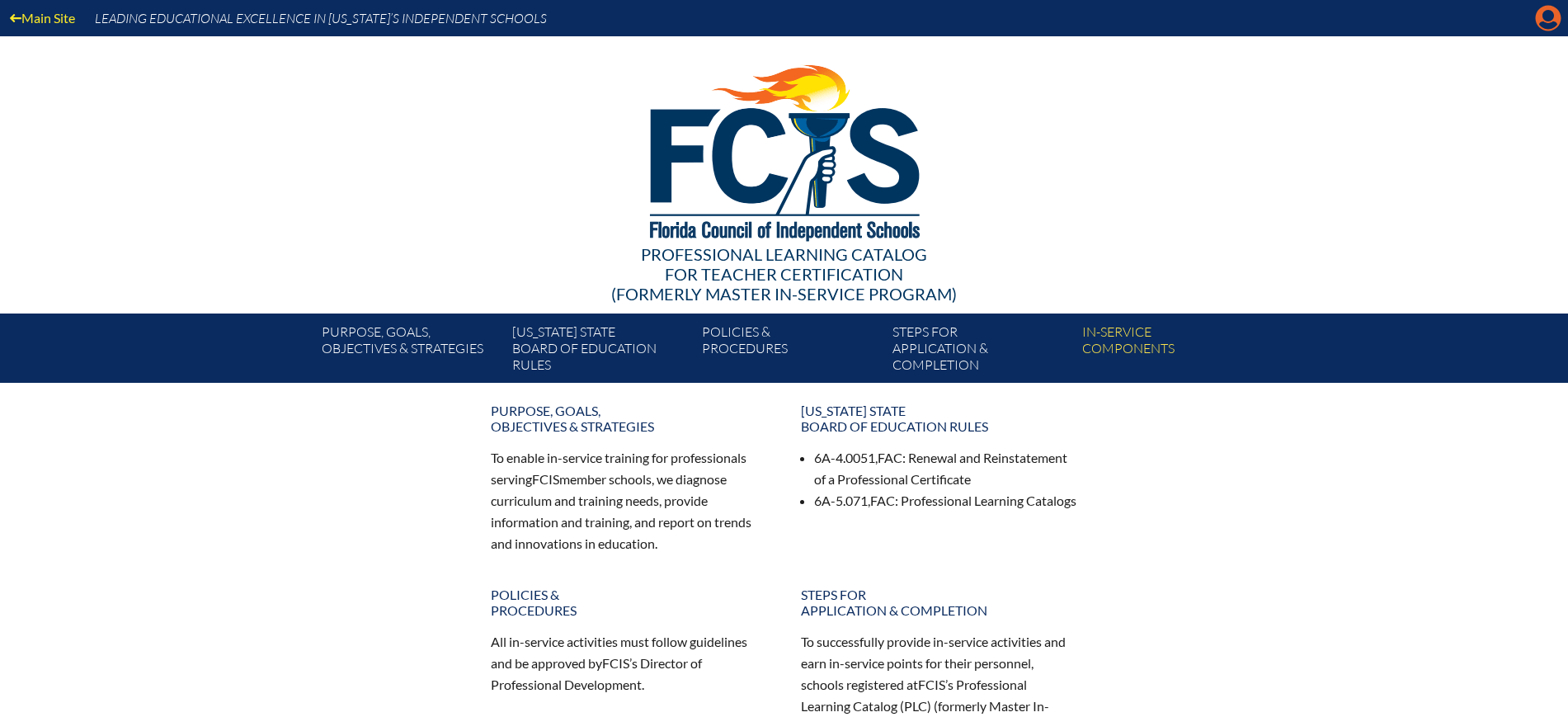
click at [1537, 14] on icon at bounding box center [1549, 19] width 26 height 26
